Goal: Task Accomplishment & Management: Manage account settings

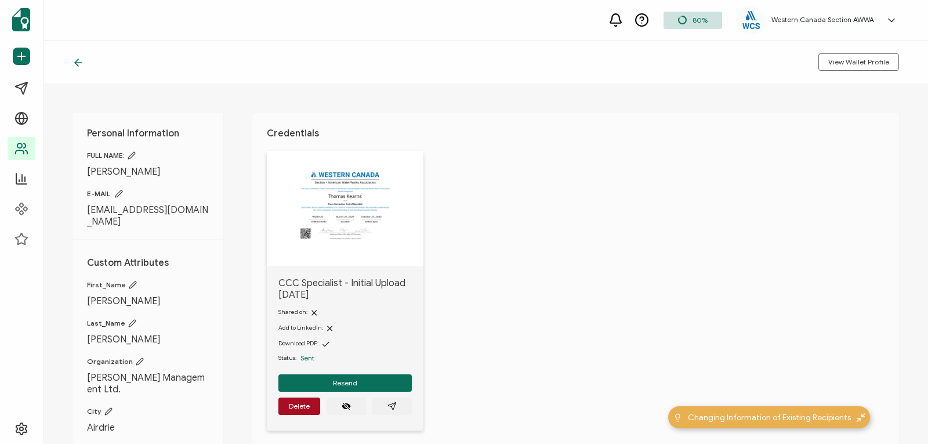
click at [79, 66] on icon at bounding box center [79, 63] width 12 height 12
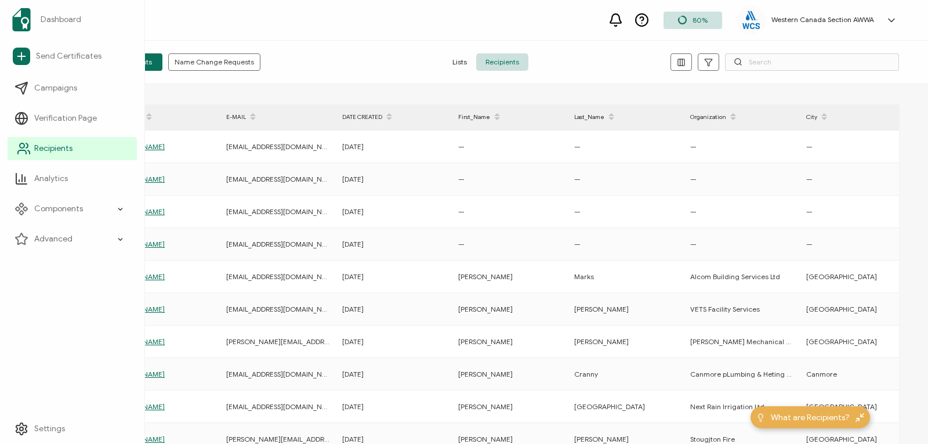
click at [36, 140] on link "Recipients" at bounding box center [72, 148] width 129 height 23
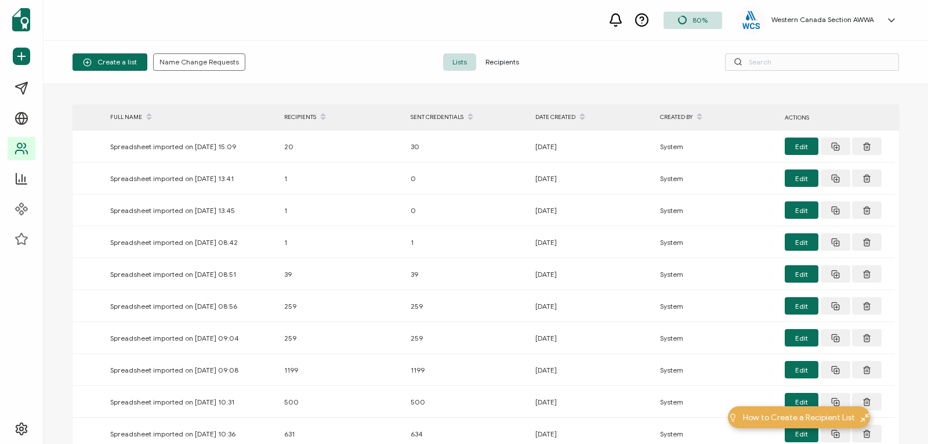
click at [506, 62] on span "Recipients" at bounding box center [502, 61] width 52 height 17
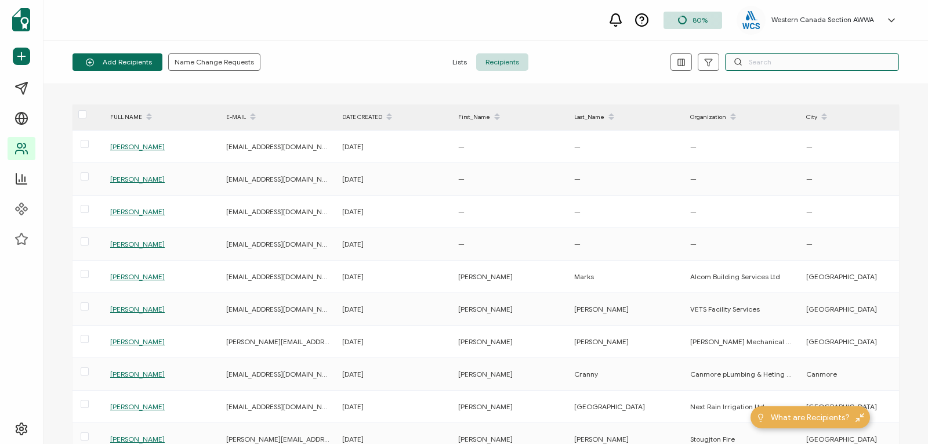
click at [750, 62] on input "text" at bounding box center [812, 61] width 174 height 17
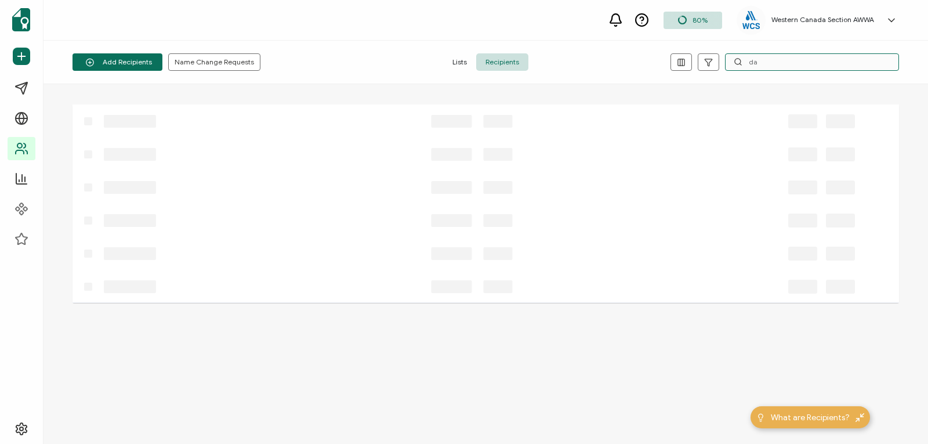
type input "d"
type input "j"
type input "s"
type input "k"
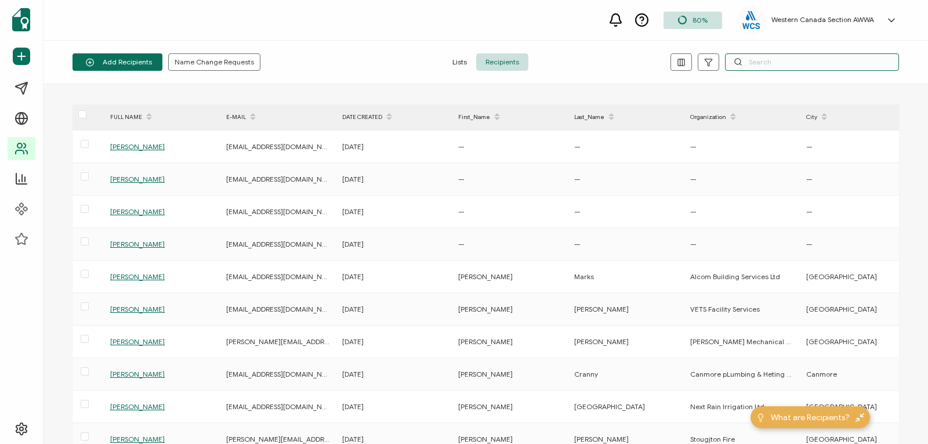
click at [768, 59] on input "text" at bounding box center [812, 61] width 174 height 17
paste input "j.vollans@outlook.com"
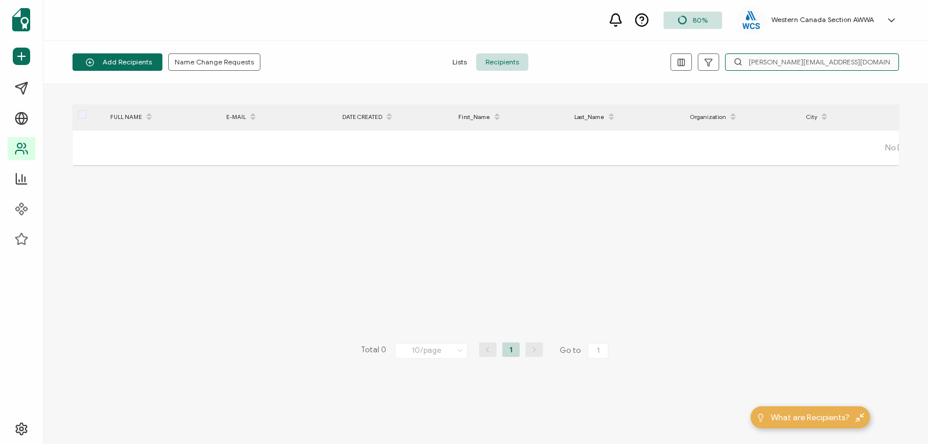
drag, startPoint x: 827, startPoint y: 59, endPoint x: 723, endPoint y: 64, distance: 104.0
click at [723, 64] on div "j.vollans@outlook.com" at bounding box center [762, 61] width 276 height 17
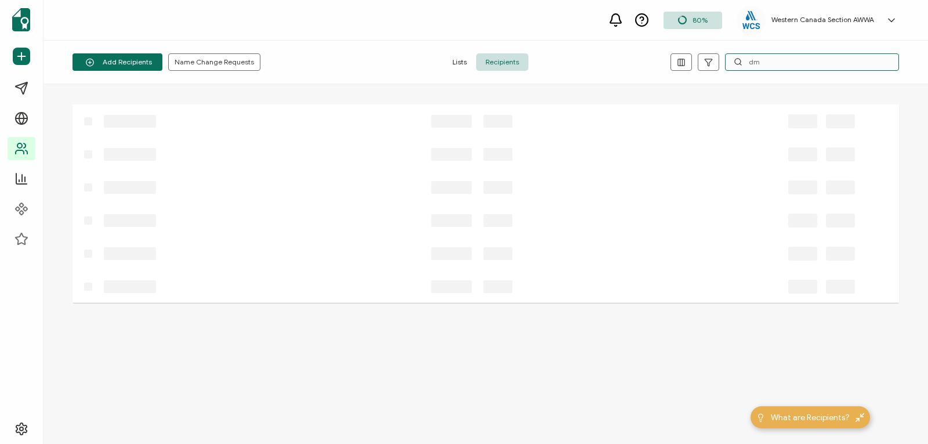
type input "d"
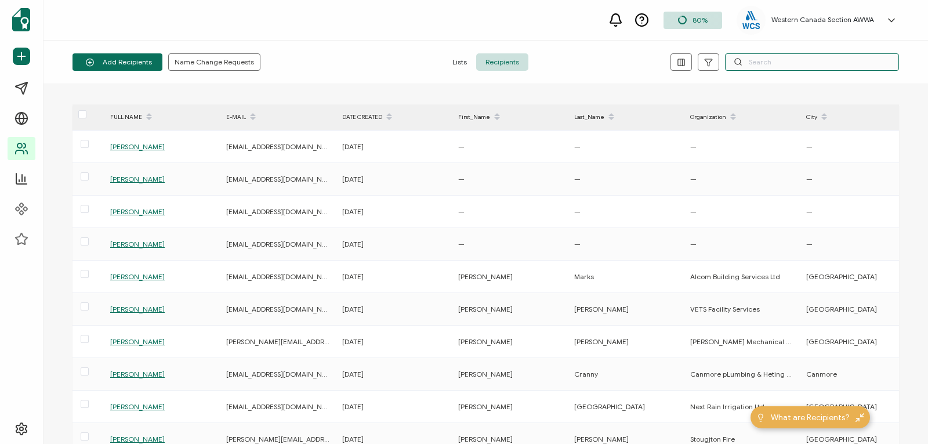
click at [760, 61] on input "text" at bounding box center [812, 61] width 174 height 17
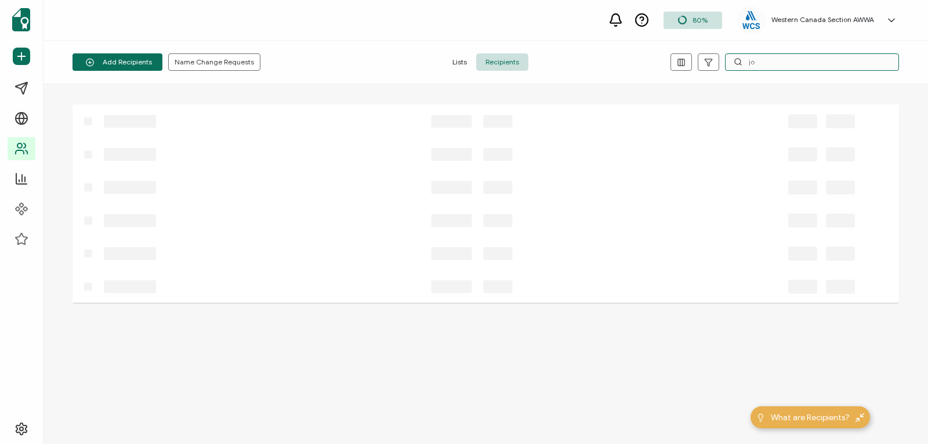
type input "j"
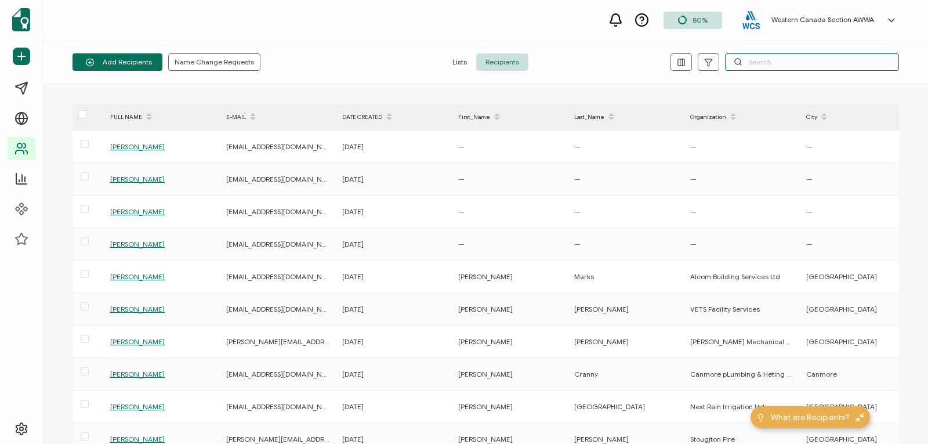
click at [774, 64] on input "text" at bounding box center [812, 61] width 174 height 17
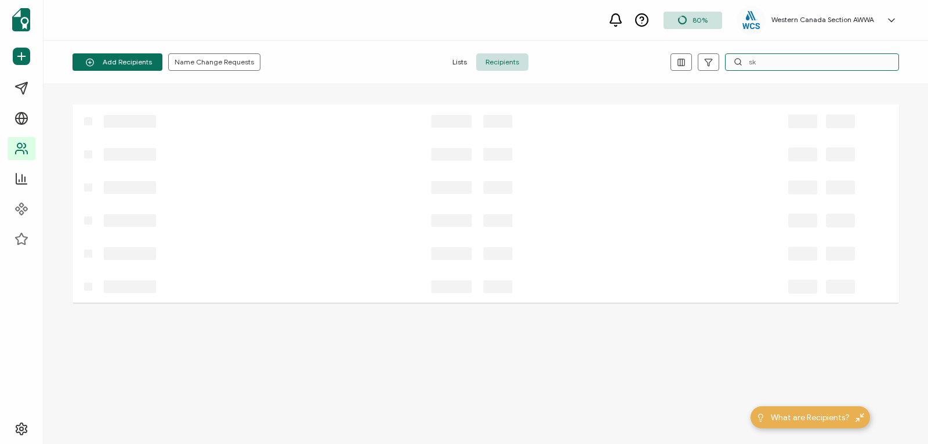
type input "s"
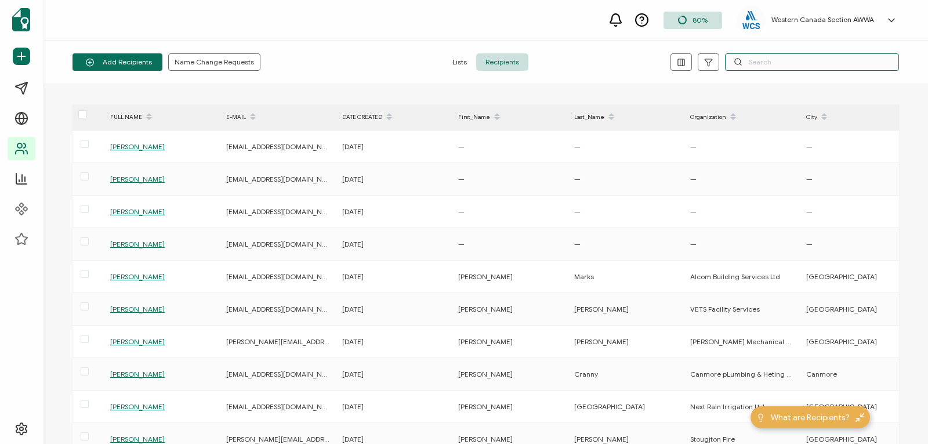
click at [777, 62] on input "text" at bounding box center [812, 61] width 174 height 17
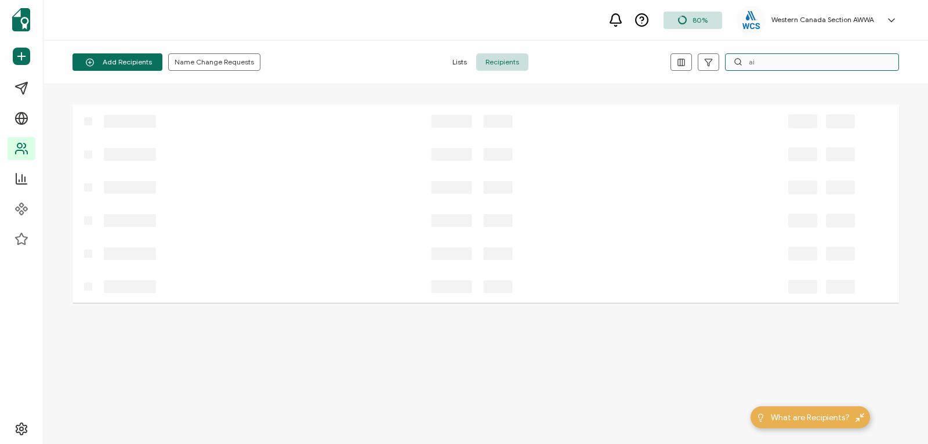
type input "a"
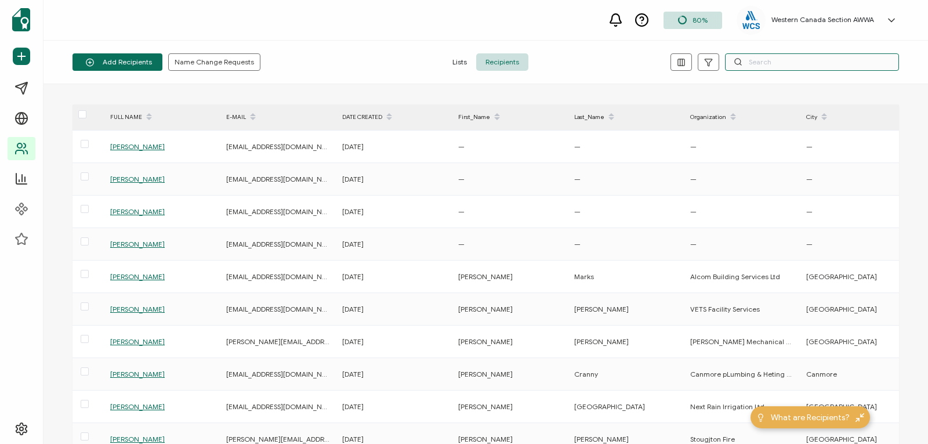
click at [761, 64] on input "text" at bounding box center [812, 61] width 174 height 17
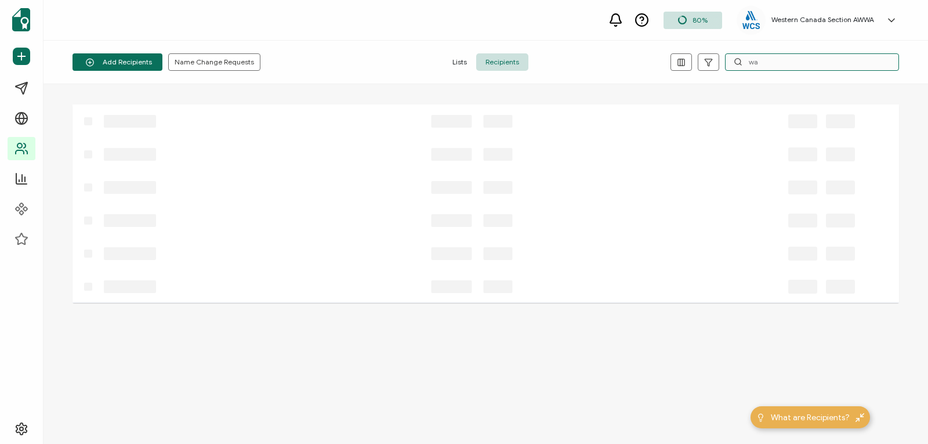
type input "w"
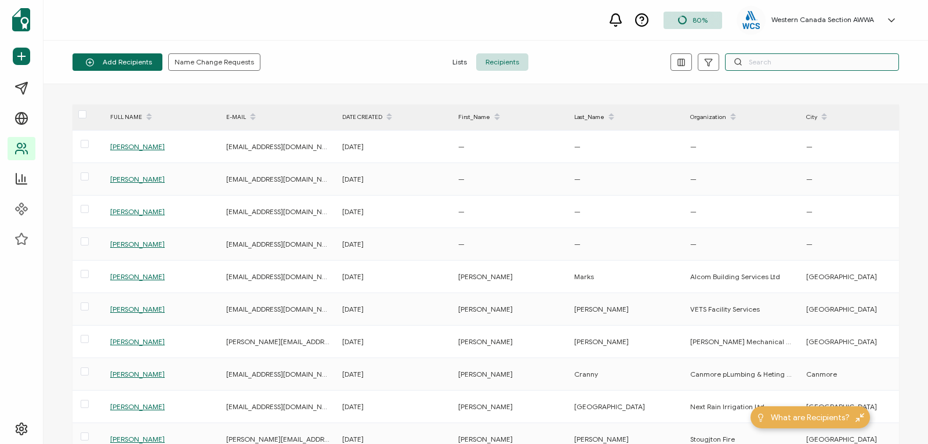
click at [751, 65] on input "text" at bounding box center [812, 61] width 174 height 17
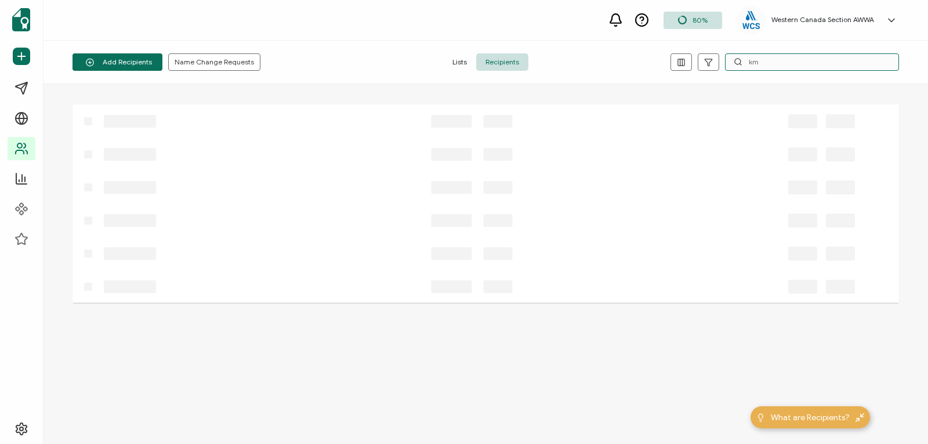
type input "k"
